Goal: Task Accomplishment & Management: Manage account settings

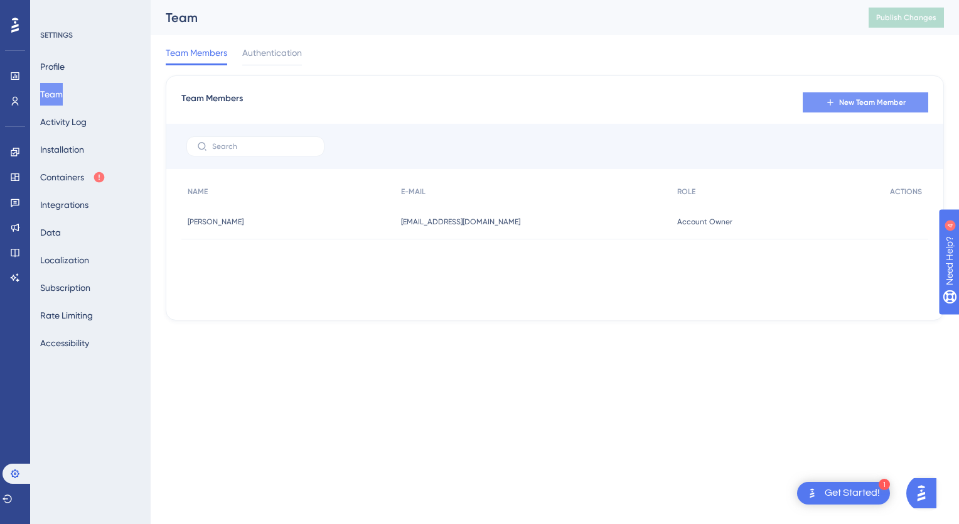
click at [853, 102] on span "New Team Member" at bounding box center [872, 102] width 67 height 10
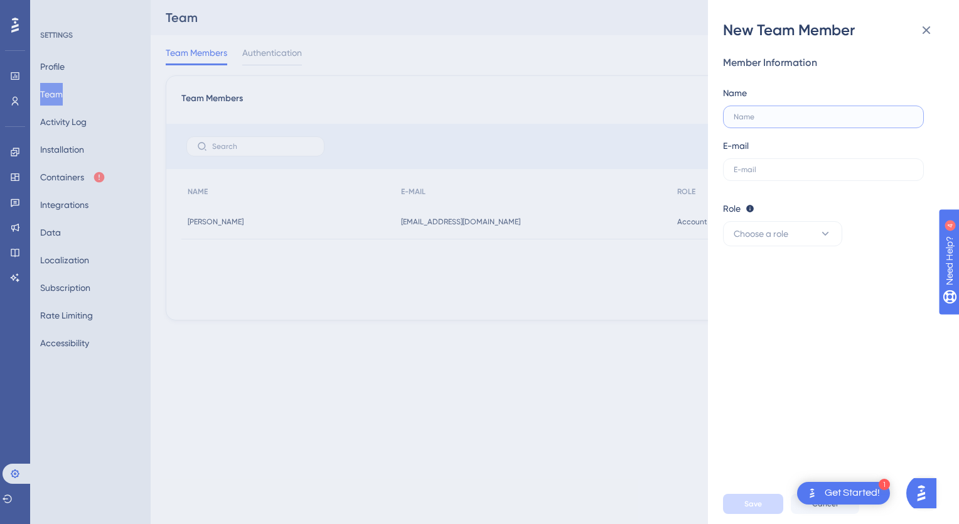
click at [759, 117] on input "text" at bounding box center [824, 116] width 180 height 9
type input "[EMAIL_ADDRESS][DOMAIN_NAME]"
click at [789, 115] on input "[EMAIL_ADDRESS][DOMAIN_NAME]" at bounding box center [824, 116] width 180 height 9
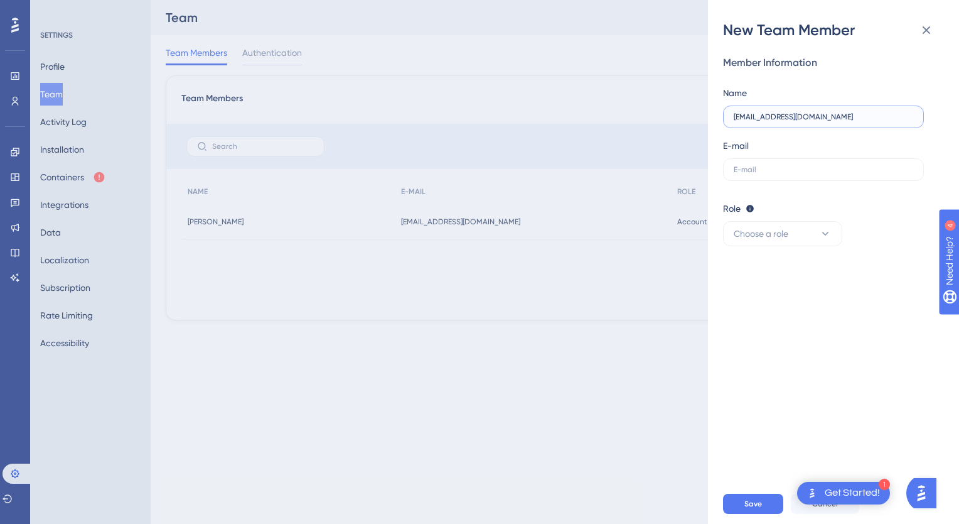
click at [789, 115] on input "[EMAIL_ADDRESS][DOMAIN_NAME]" at bounding box center [824, 116] width 180 height 9
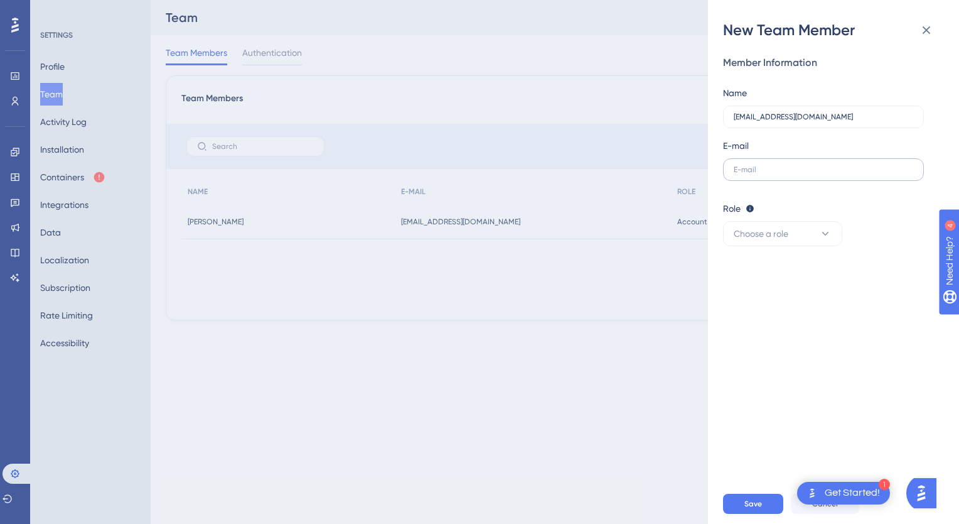
click at [783, 163] on label at bounding box center [823, 169] width 201 height 23
click at [783, 165] on input "text" at bounding box center [824, 169] width 180 height 9
paste input "[EMAIL_ADDRESS][DOMAIN_NAME]"
type input "[EMAIL_ADDRESS][DOMAIN_NAME]"
click at [819, 114] on input "[EMAIL_ADDRESS][DOMAIN_NAME]" at bounding box center [824, 116] width 180 height 9
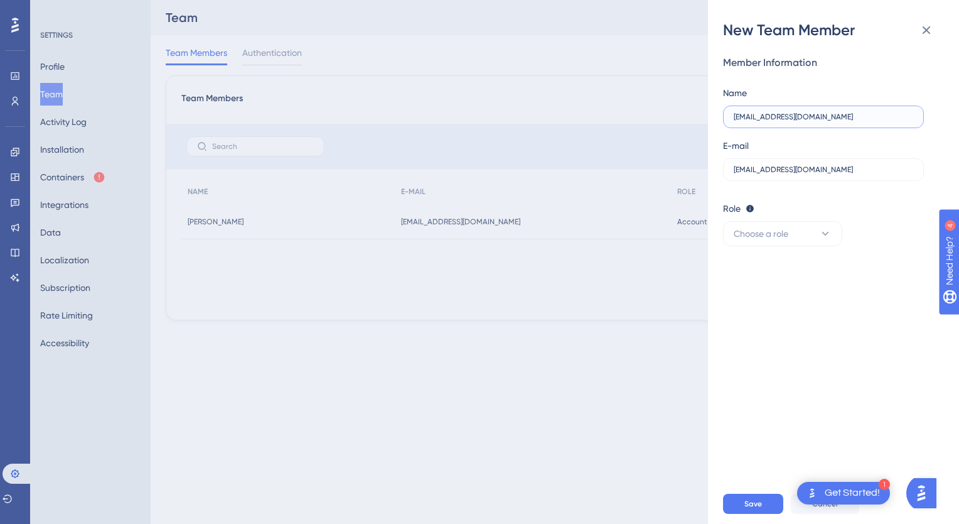
click at [819, 114] on input "[EMAIL_ADDRESS][DOMAIN_NAME]" at bounding box center [824, 116] width 180 height 9
type input "p"
type input "[PERSON_NAME]"
click at [777, 250] on div "Member Information Name [PERSON_NAME] E-mail [EMAIL_ADDRESS][DOMAIN_NAME] Role …" at bounding box center [838, 261] width 231 height 443
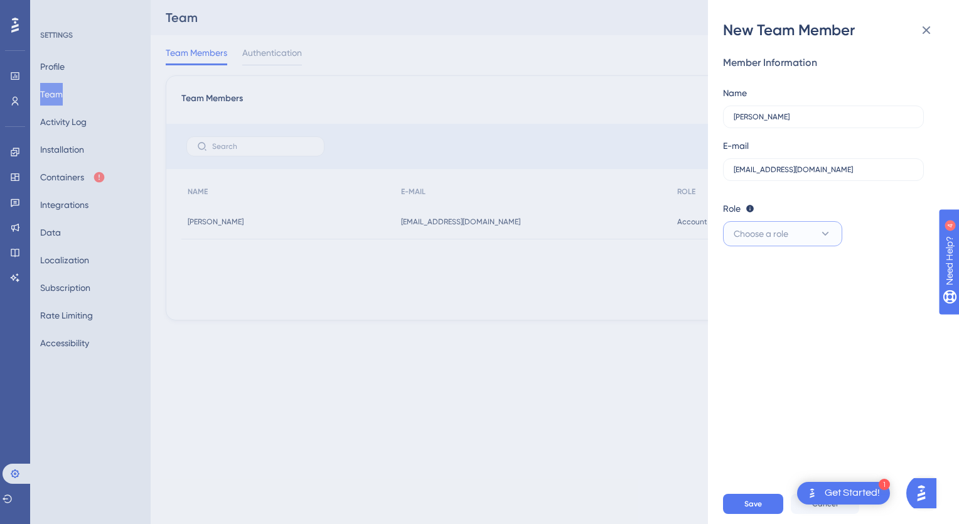
click at [781, 232] on span "Choose a role" at bounding box center [761, 233] width 55 height 15
click at [760, 273] on span "Admin" at bounding box center [754, 271] width 26 height 15
click at [757, 501] on span "Save" at bounding box center [754, 503] width 18 height 10
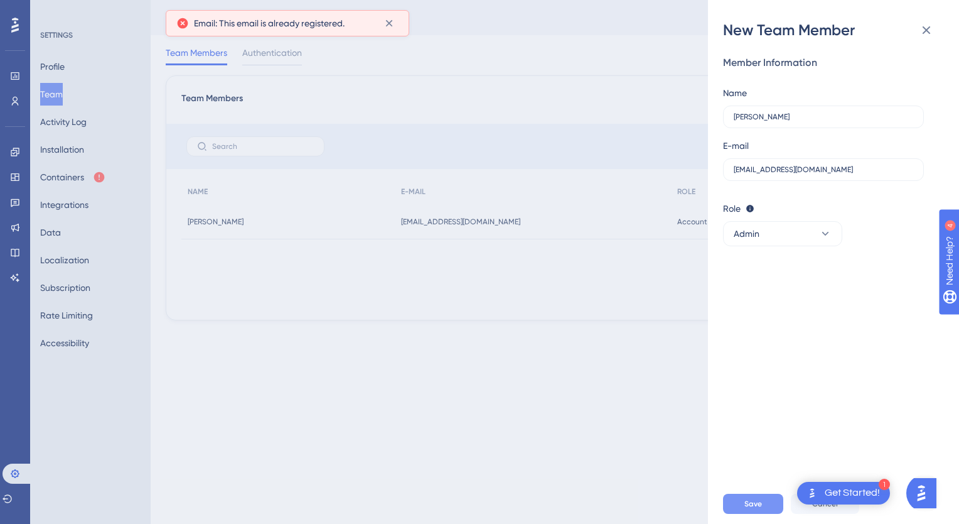
click at [757, 501] on span "Save" at bounding box center [754, 503] width 18 height 10
click at [922, 26] on icon at bounding box center [926, 30] width 15 height 15
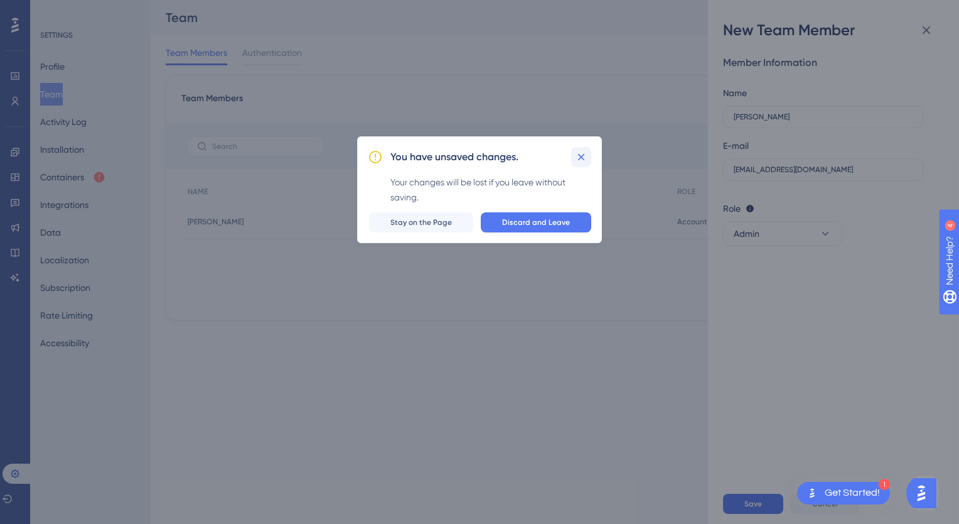
click at [580, 155] on icon at bounding box center [581, 157] width 7 height 7
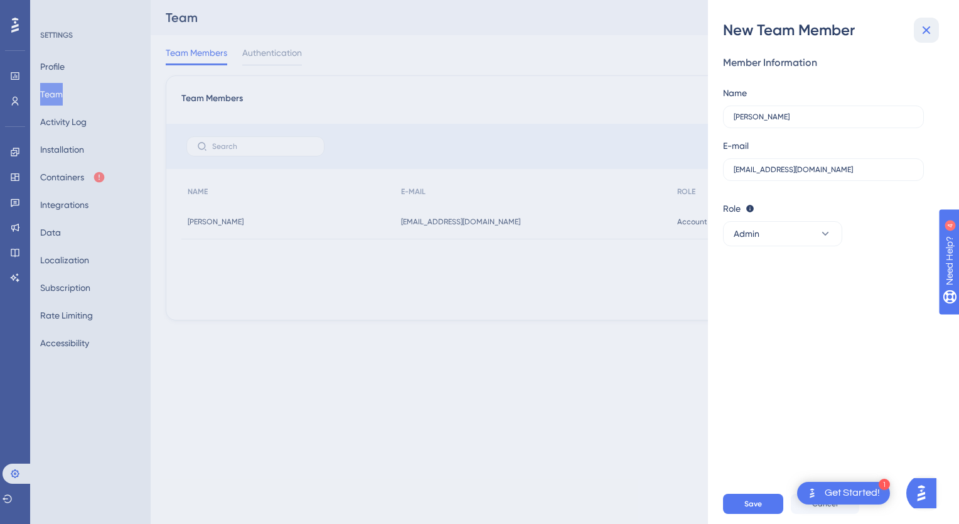
click at [923, 37] on icon at bounding box center [926, 30] width 15 height 15
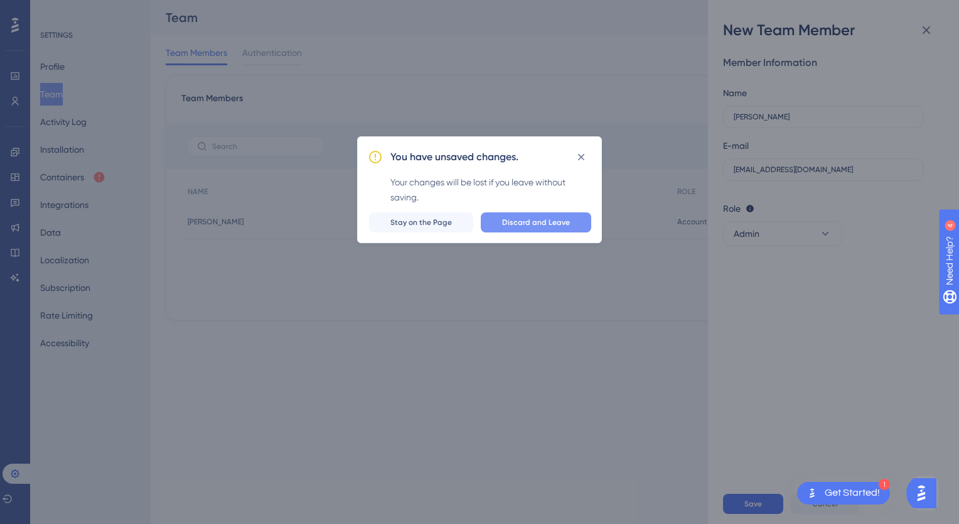
click at [516, 227] on button "Discard and Leave" at bounding box center [536, 222] width 110 height 20
